Goal: Task Accomplishment & Management: Manage account settings

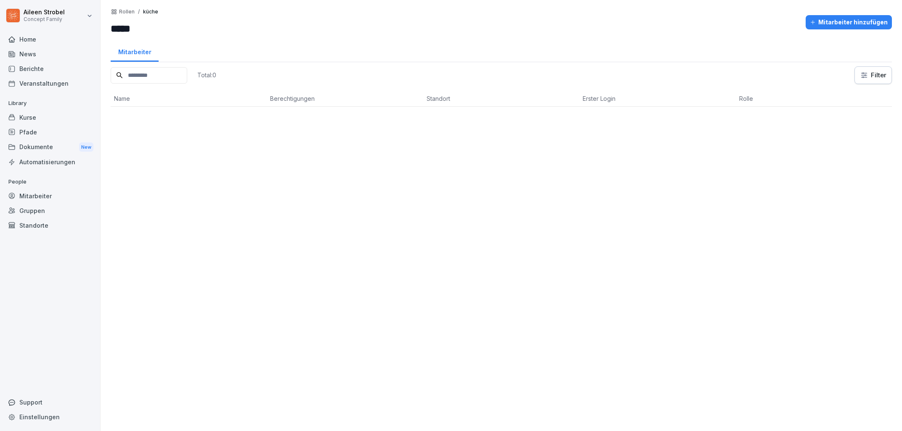
click at [34, 191] on div "Mitarbeiter" at bounding box center [50, 196] width 92 height 15
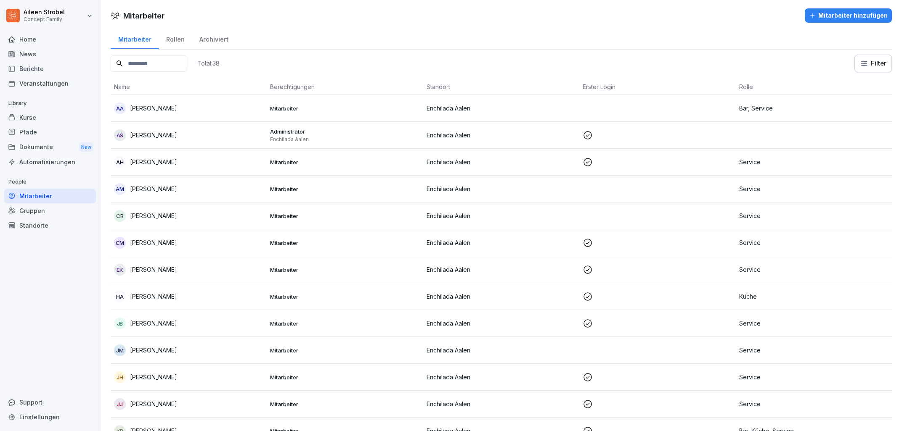
click at [145, 65] on input at bounding box center [149, 64] width 77 height 16
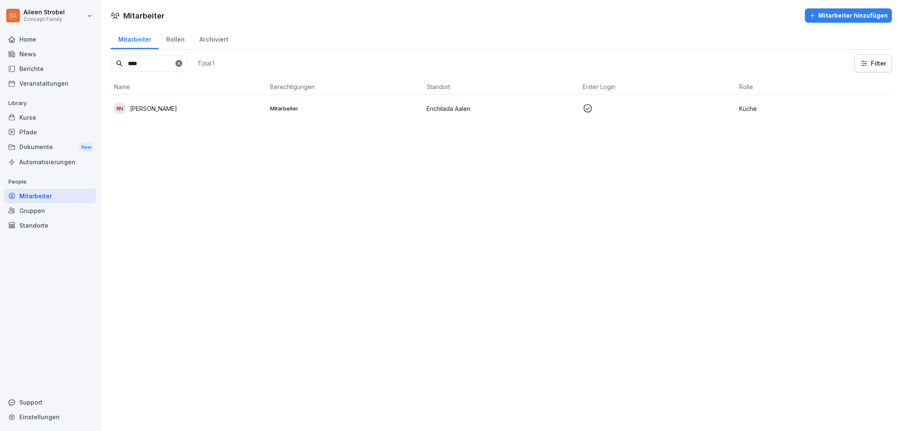
type input "****"
click at [674, 100] on td at bounding box center [657, 108] width 156 height 27
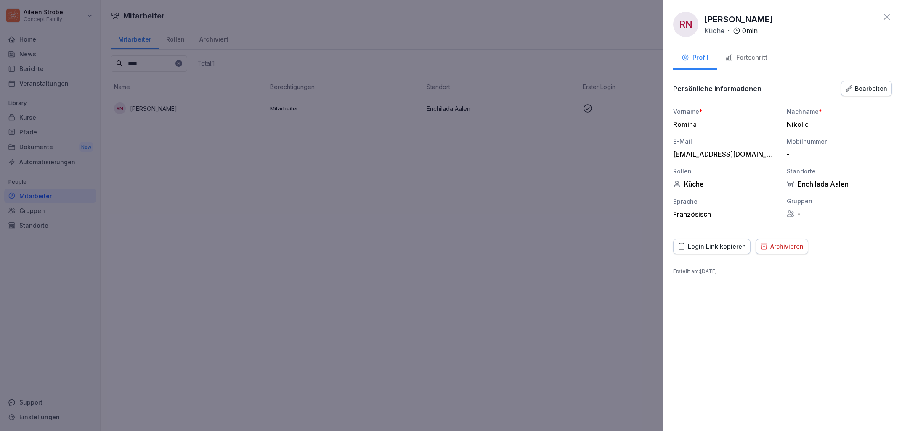
click at [747, 58] on div "Fortschritt" at bounding box center [746, 58] width 42 height 10
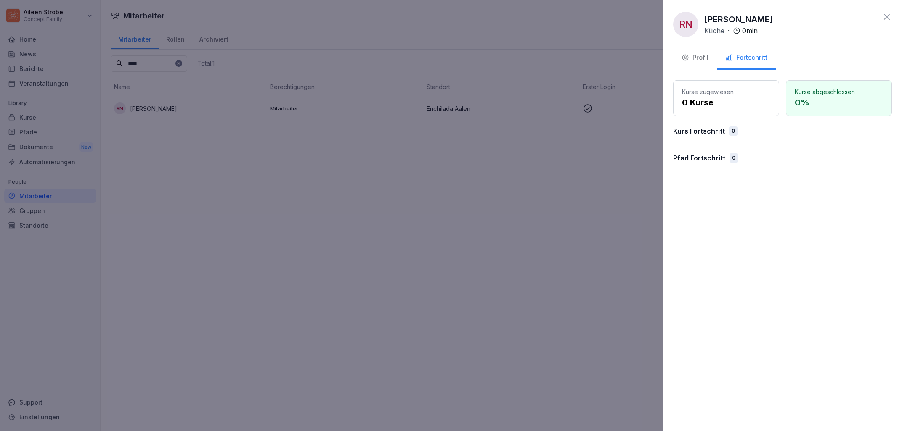
click at [717, 95] on p "Kurse zugewiesen" at bounding box center [726, 91] width 88 height 9
click at [703, 103] on p "0 Kurse" at bounding box center [726, 102] width 88 height 13
click at [734, 132] on div "0" at bounding box center [733, 131] width 8 height 9
click at [717, 156] on p "Pfad Fortschritt" at bounding box center [699, 158] width 52 height 10
click at [29, 116] on div at bounding box center [451, 215] width 902 height 431
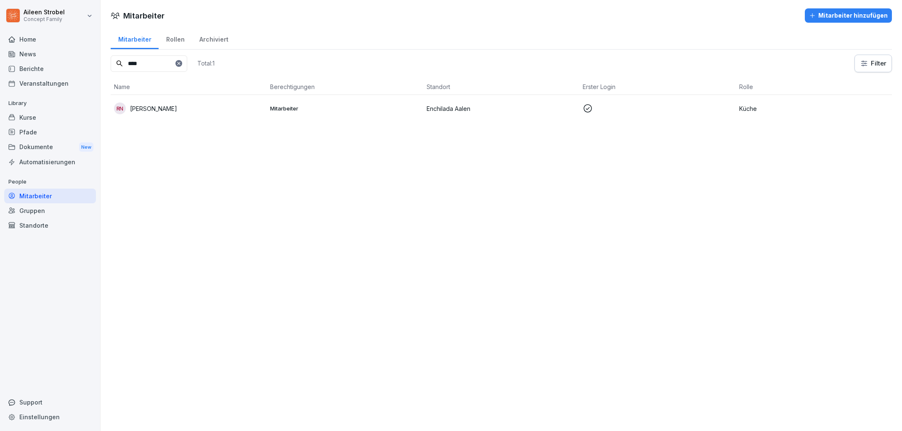
click at [29, 116] on div "Kurse" at bounding box center [50, 117] width 92 height 15
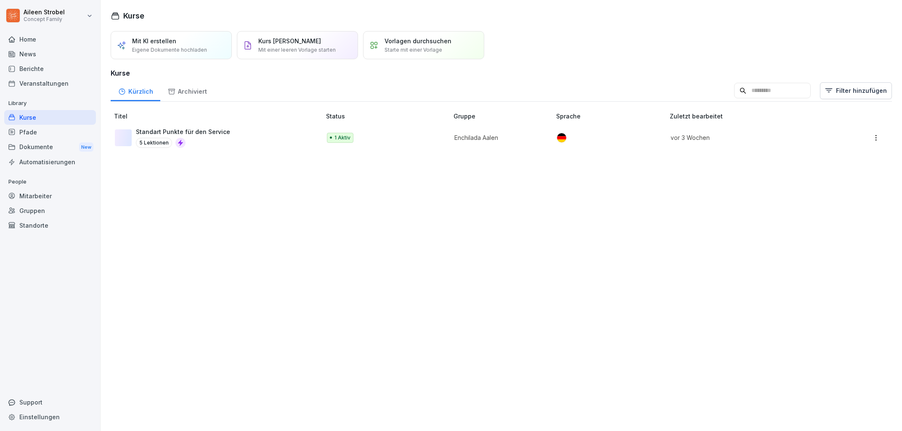
click at [223, 130] on p "Standart Punkte für den Service" at bounding box center [183, 131] width 94 height 9
click at [170, 182] on div "Mit KI erstellen Eigene Dokumente hochladen Kurs manuell erstellen Mit einer le…" at bounding box center [500, 228] width 801 height 405
click at [185, 88] on div "Archiviert" at bounding box center [187, 90] width 54 height 21
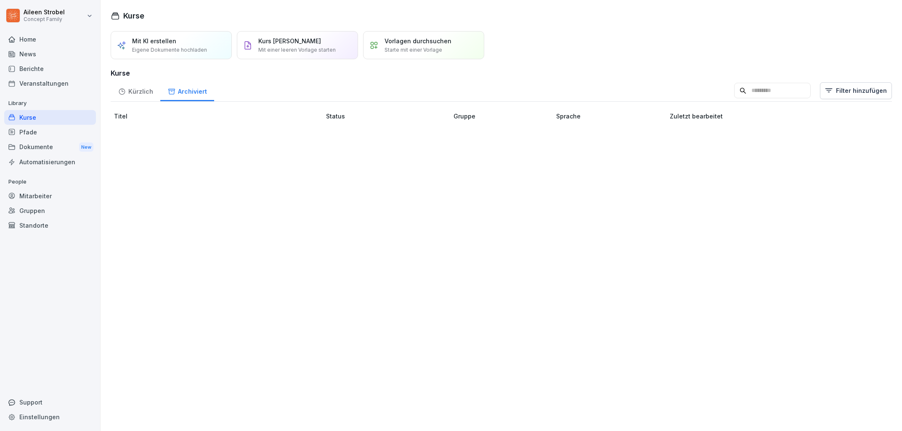
click at [132, 89] on div "Kürzlich" at bounding box center [136, 90] width 50 height 21
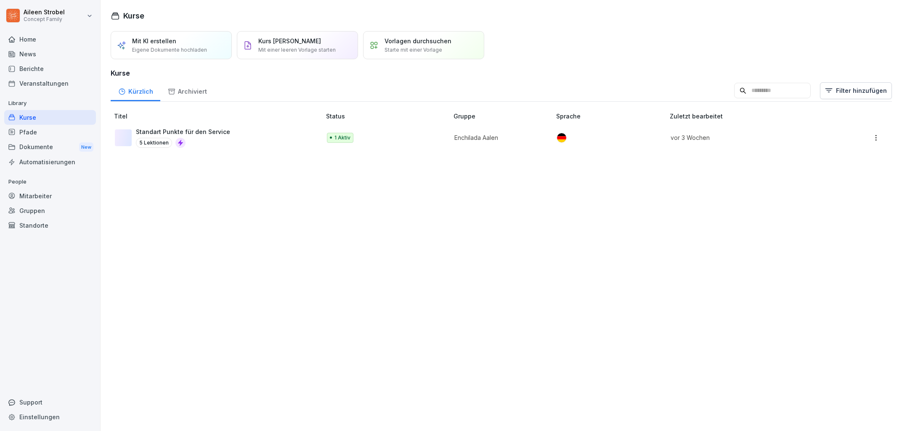
click at [407, 53] on p "Starte mit einer Vorlage" at bounding box center [413, 50] width 58 height 8
click at [253, 134] on div "Standart Punkte für den Service 5 Lektionen" at bounding box center [214, 137] width 198 height 21
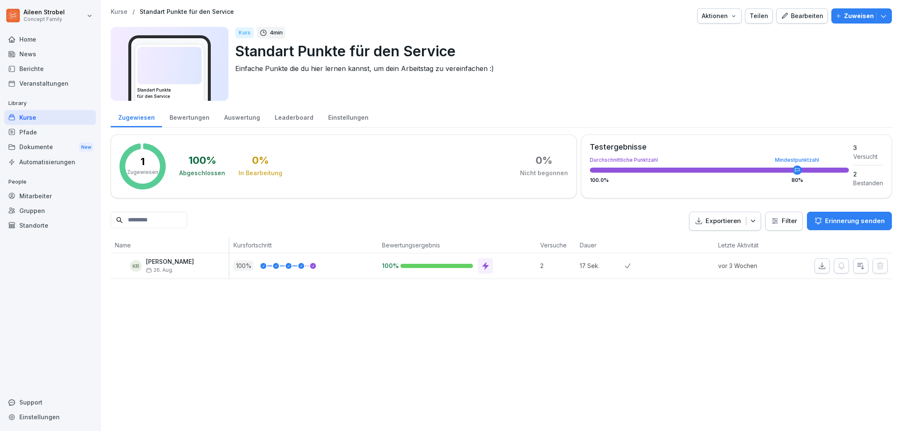
click at [844, 16] on div "Zuweisen" at bounding box center [861, 15] width 52 height 9
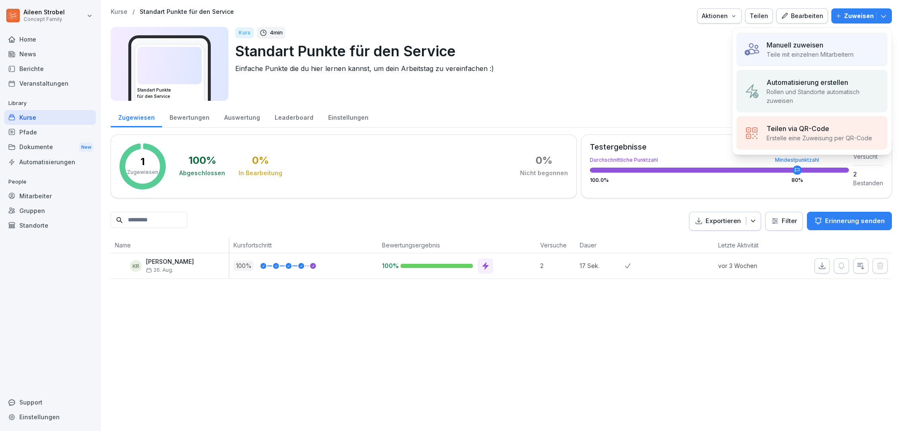
click at [845, 51] on p "Teile mit einzelnen Mitarbeitern" at bounding box center [809, 54] width 87 height 9
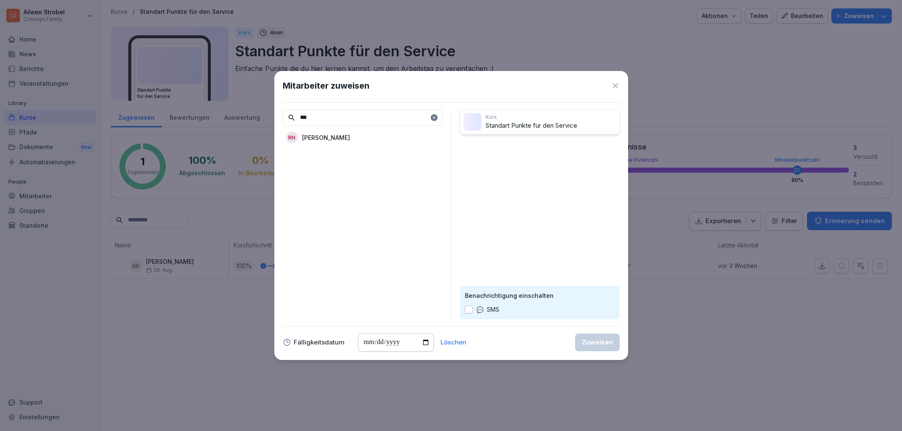
type input "***"
click at [325, 140] on p "[PERSON_NAME]" at bounding box center [326, 137] width 48 height 9
click at [607, 343] on div "Zuweisen" at bounding box center [597, 342] width 31 height 9
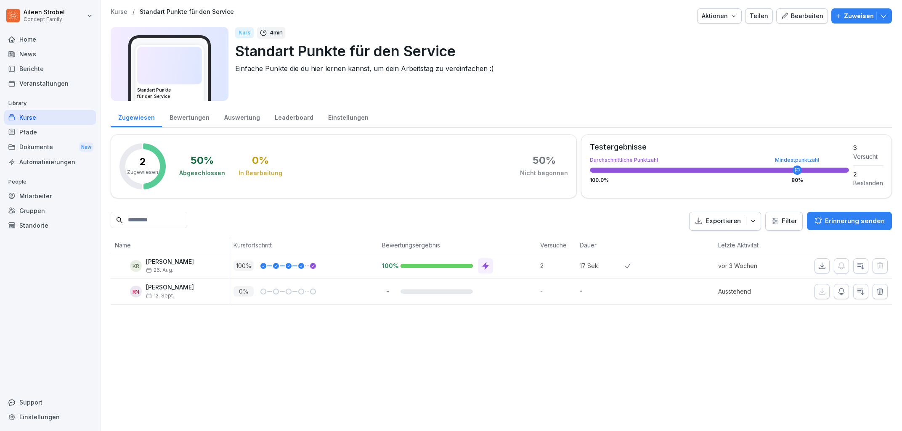
click at [206, 296] on div "RN [PERSON_NAME] [DATE]" at bounding box center [172, 291] width 114 height 15
click at [51, 118] on div "Kurse" at bounding box center [50, 117] width 92 height 15
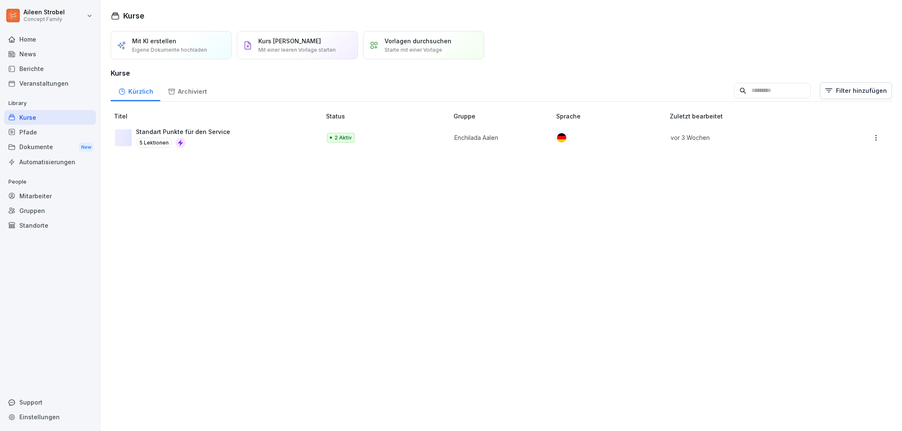
click at [185, 91] on div "Archiviert" at bounding box center [187, 90] width 54 height 21
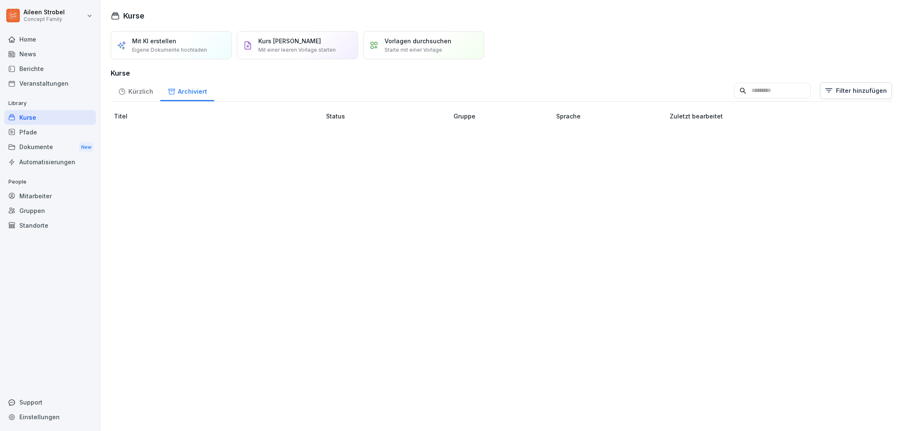
click at [124, 95] on icon at bounding box center [122, 92] width 8 height 8
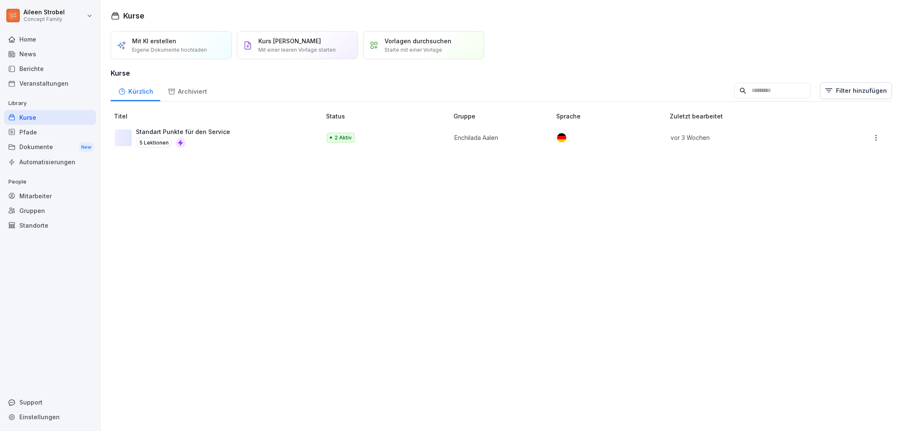
click at [53, 193] on div "Mitarbeiter" at bounding box center [50, 196] width 92 height 15
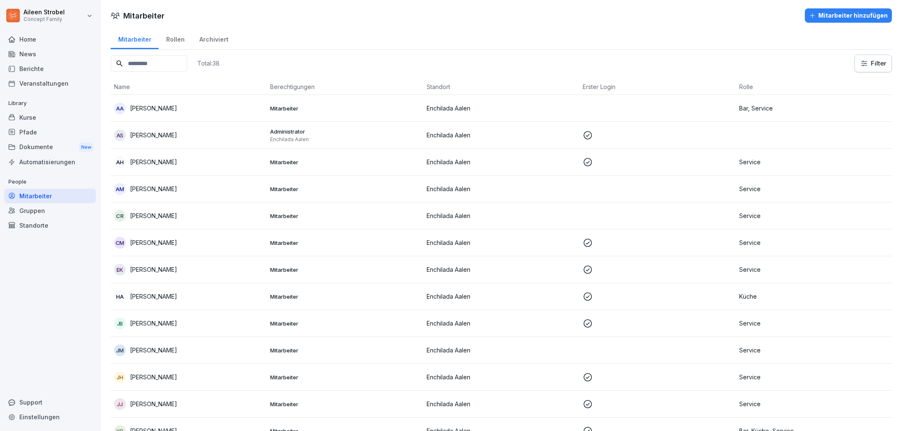
click at [152, 67] on input at bounding box center [149, 64] width 77 height 16
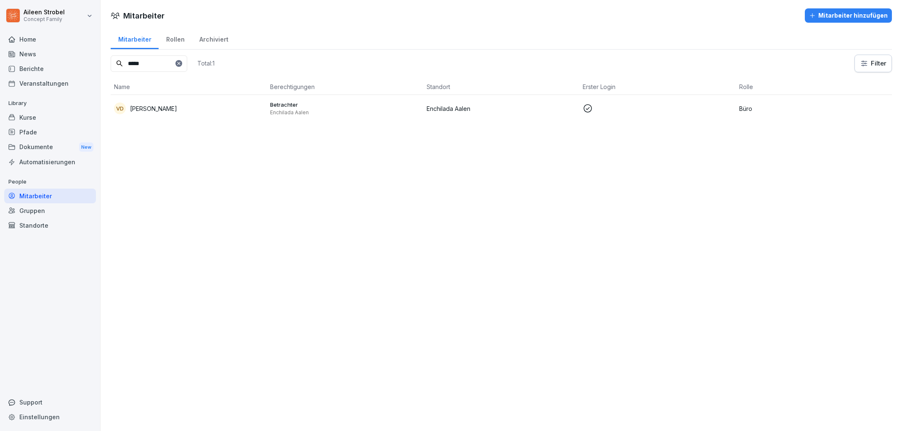
type input "*****"
click at [196, 108] on div "VD Vanessa Dilmann" at bounding box center [188, 109] width 149 height 12
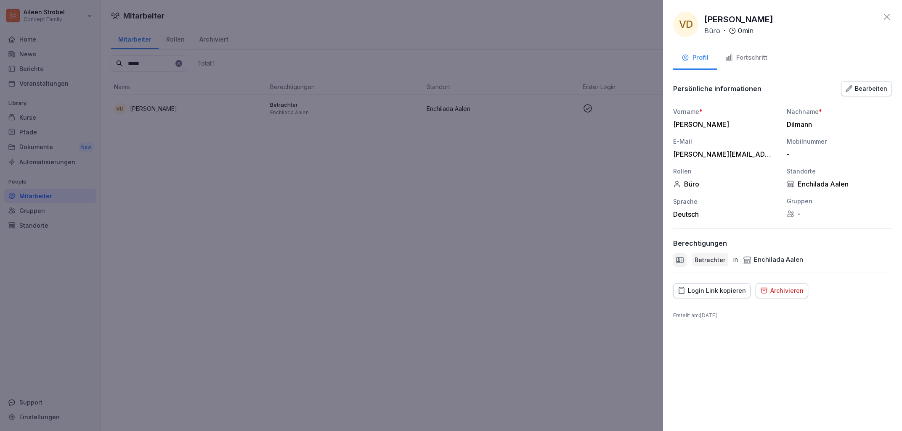
click at [740, 55] on div "Fortschritt" at bounding box center [746, 58] width 42 height 10
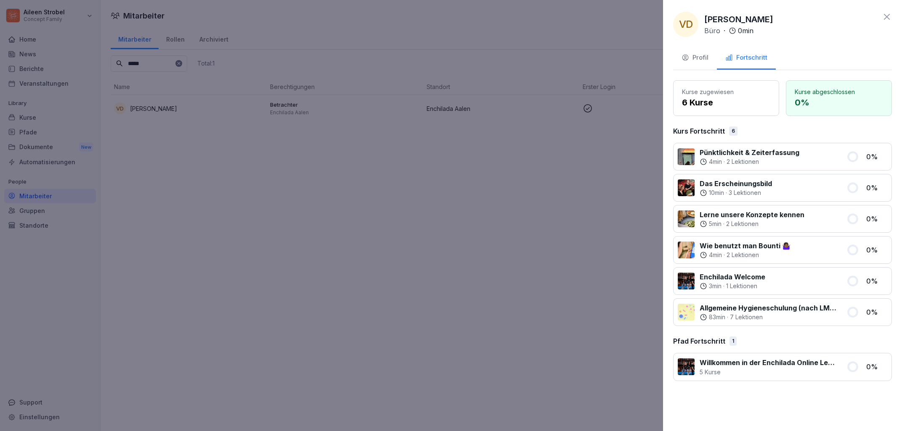
click at [799, 313] on p "Allgemeine Hygieneschulung (nach LMHV §4)" at bounding box center [767, 308] width 137 height 10
click at [704, 314] on icon at bounding box center [703, 318] width 8 height 8
click at [686, 310] on div at bounding box center [685, 312] width 17 height 17
click at [840, 310] on div "Allgemeine Hygieneschulung (nach LMHV §4) 83 min · 7 Lektionen" at bounding box center [759, 312] width 164 height 19
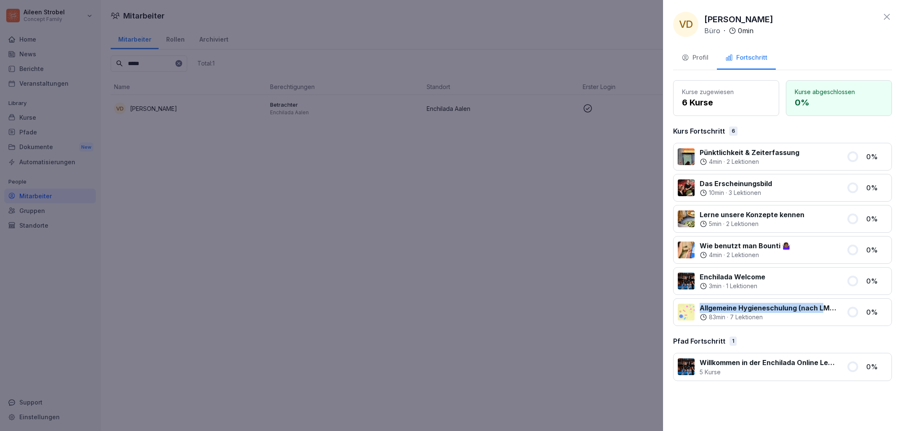
drag, startPoint x: 825, startPoint y: 310, endPoint x: 700, endPoint y: 309, distance: 124.9
click at [700, 309] on p "Allgemeine Hygieneschulung (nach LMHV §4)" at bounding box center [767, 308] width 137 height 10
copy p "Allgemeine Hygieneschulung (nach L"
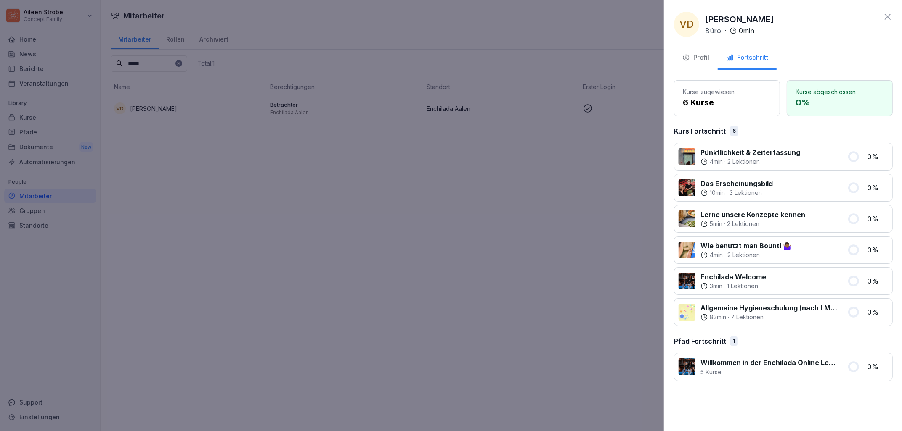
click at [130, 204] on div at bounding box center [451, 215] width 902 height 431
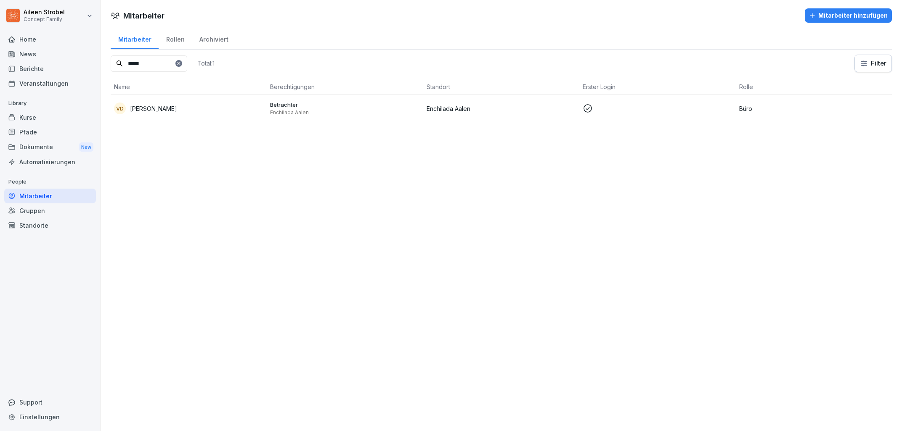
click at [36, 119] on div "Kurse" at bounding box center [50, 117] width 92 height 15
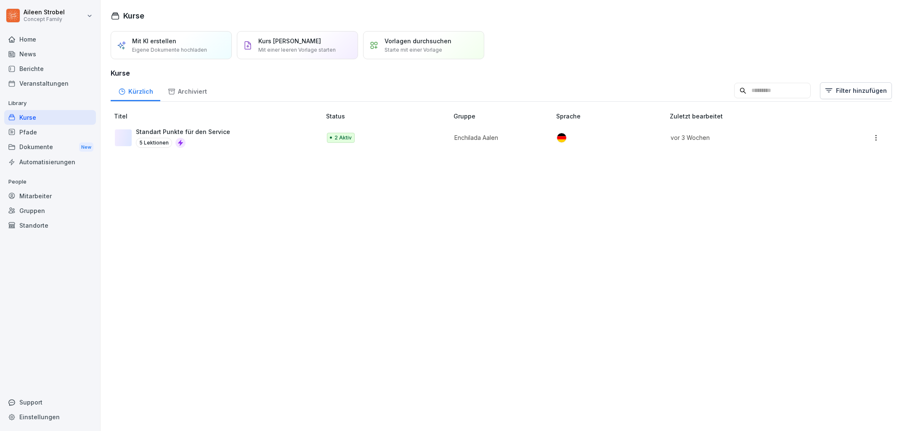
click at [756, 89] on input at bounding box center [772, 91] width 77 height 16
paste input "**********"
drag, startPoint x: 784, startPoint y: 91, endPoint x: 698, endPoint y: 95, distance: 85.9
click at [712, 95] on input "**********" at bounding box center [761, 91] width 98 height 16
type input "********"
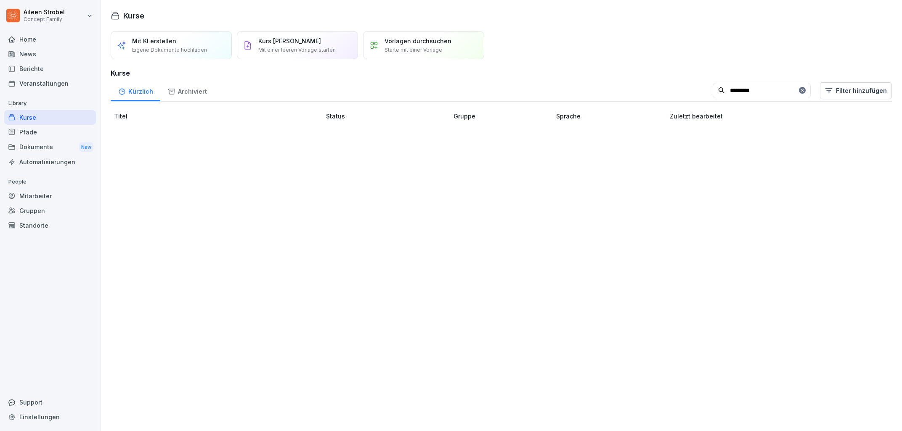
drag, startPoint x: 768, startPoint y: 87, endPoint x: 701, endPoint y: 91, distance: 66.5
click at [712, 91] on input "********" at bounding box center [761, 91] width 98 height 16
click at [401, 48] on p "Starte mit einer Vorlage" at bounding box center [413, 50] width 58 height 8
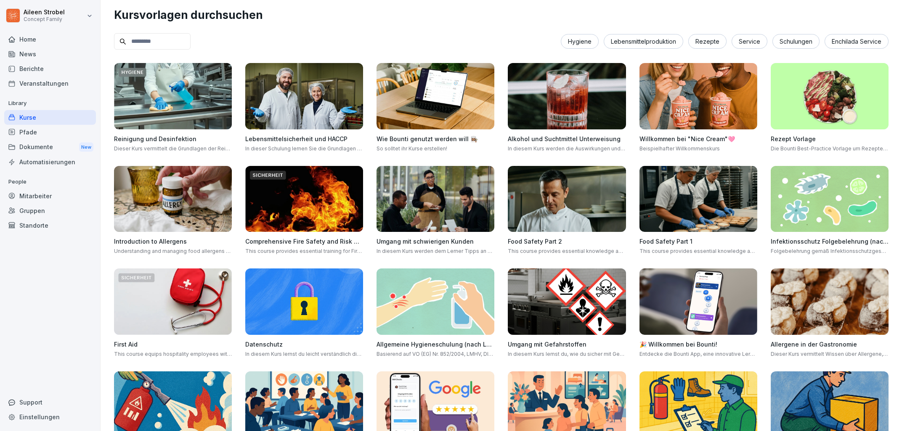
click at [47, 198] on div "Mitarbeiter" at bounding box center [50, 196] width 92 height 15
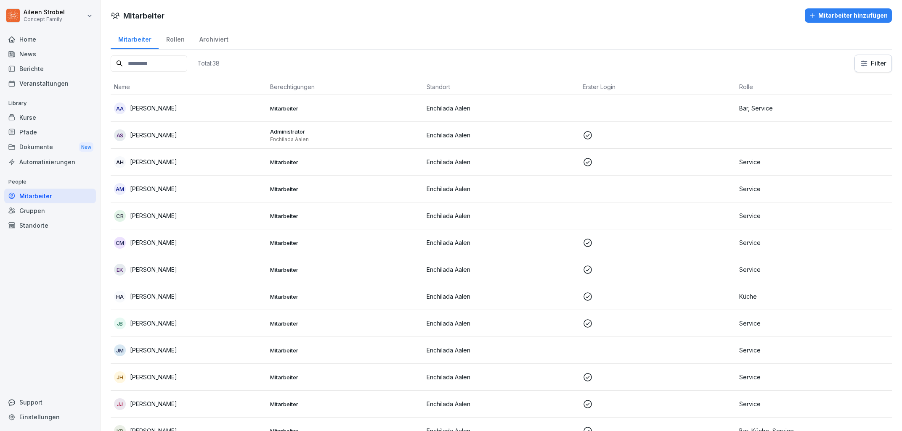
click at [56, 16] on html "Aileen Strobel Concept Family Home News Berichte Veranstaltungen Library Kurse …" at bounding box center [451, 215] width 902 height 431
click at [66, 52] on div "Abmelden" at bounding box center [53, 53] width 83 height 16
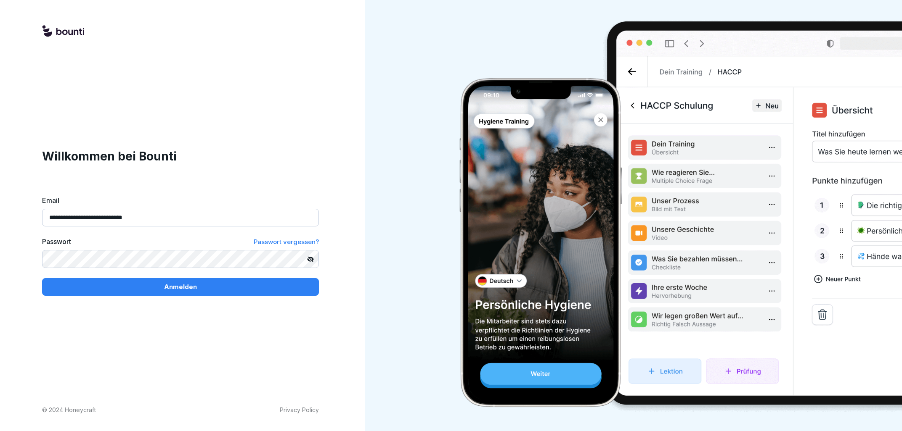
click at [169, 283] on p "Anmelden" at bounding box center [180, 287] width 33 height 9
